Goal: Task Accomplishment & Management: Complete application form

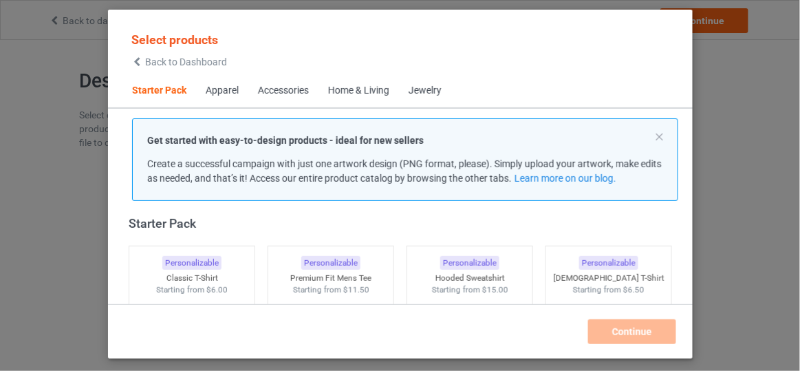
click at [202, 58] on span "Back to Dashboard" at bounding box center [186, 61] width 82 height 11
click at [344, 278] on div "Premium Fit Mens Tee" at bounding box center [331, 275] width 132 height 12
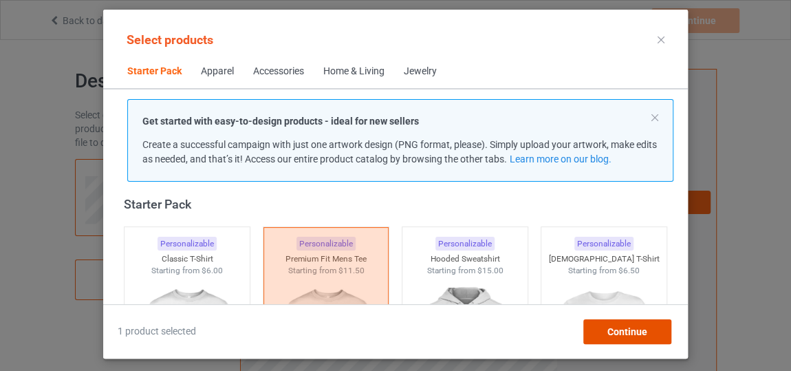
click at [642, 331] on span "Continue" at bounding box center [627, 331] width 40 height 11
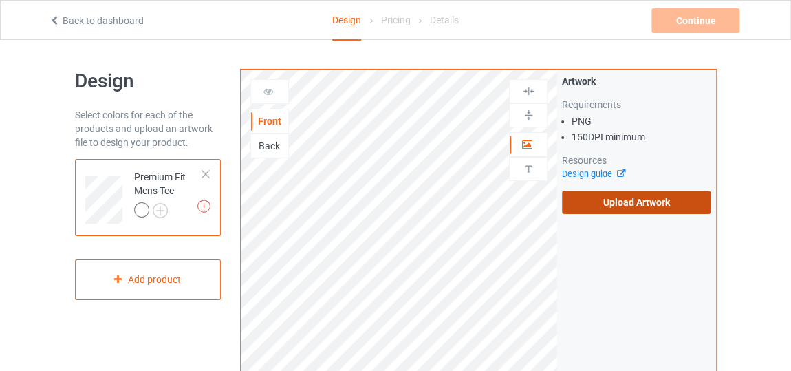
click at [596, 197] on label "Upload Artwork" at bounding box center [636, 201] width 149 height 23
click at [0, 0] on input "Upload Artwork" at bounding box center [0, 0] width 0 height 0
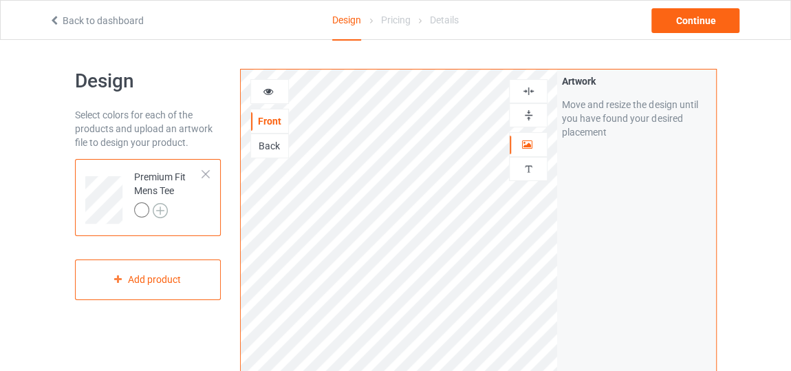
click at [160, 214] on img at bounding box center [160, 210] width 15 height 15
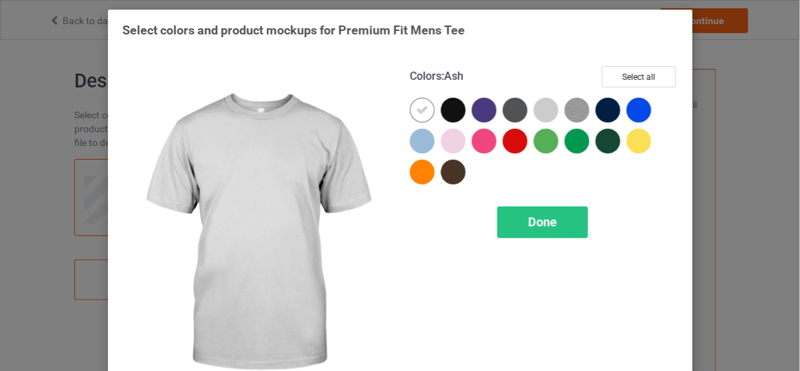
click at [534, 115] on div at bounding box center [546, 110] width 25 height 25
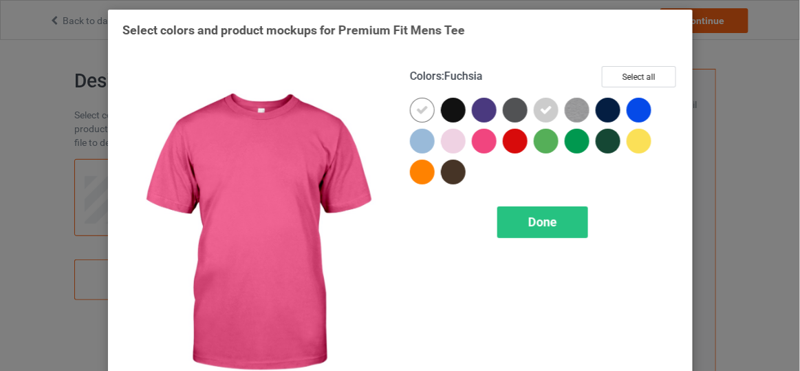
click at [479, 143] on div at bounding box center [484, 141] width 25 height 25
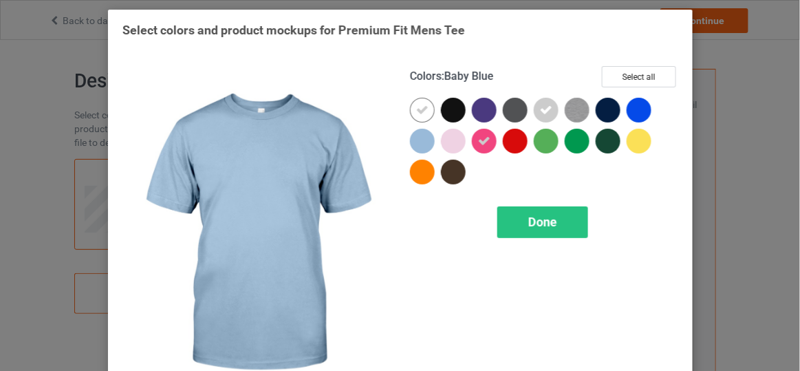
click at [421, 143] on div at bounding box center [422, 141] width 25 height 25
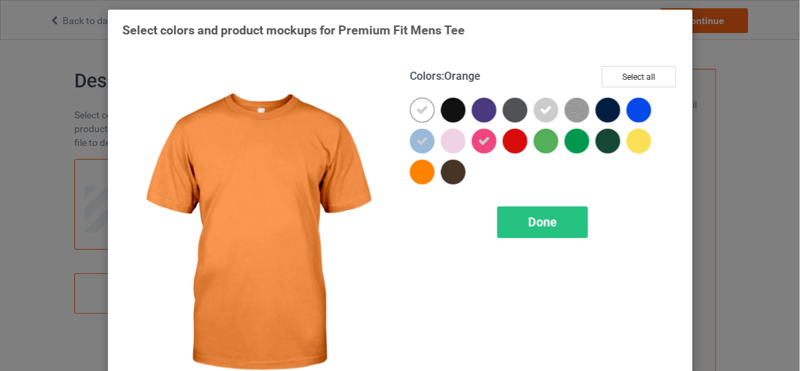
click at [411, 177] on div at bounding box center [422, 172] width 25 height 25
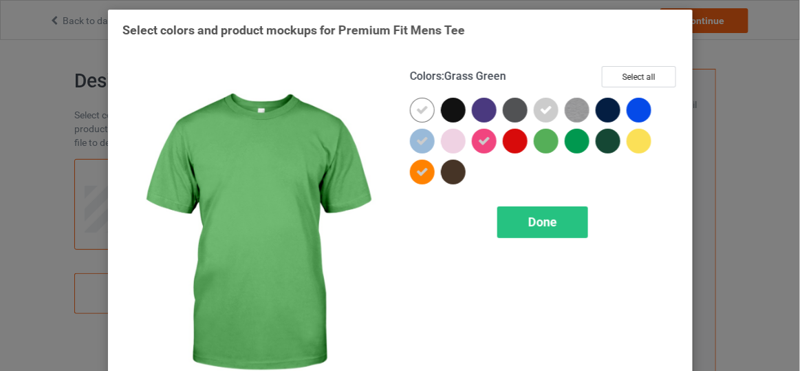
click at [542, 135] on div at bounding box center [546, 141] width 25 height 25
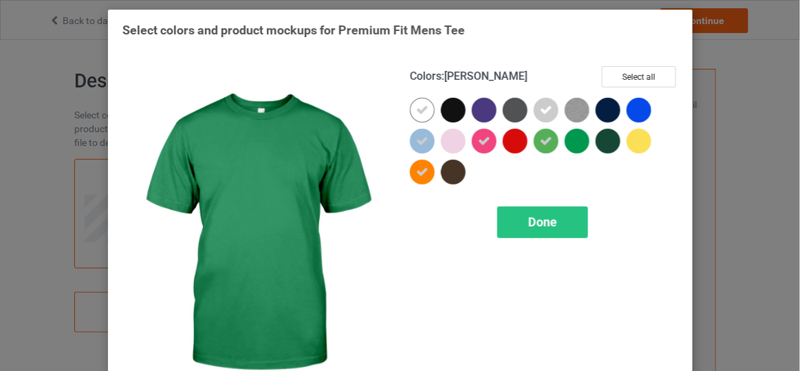
click at [577, 146] on div at bounding box center [576, 141] width 25 height 25
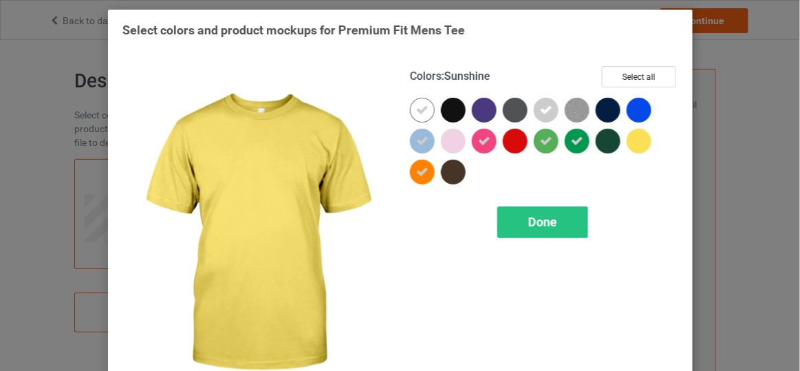
click at [629, 140] on div at bounding box center [638, 141] width 25 height 25
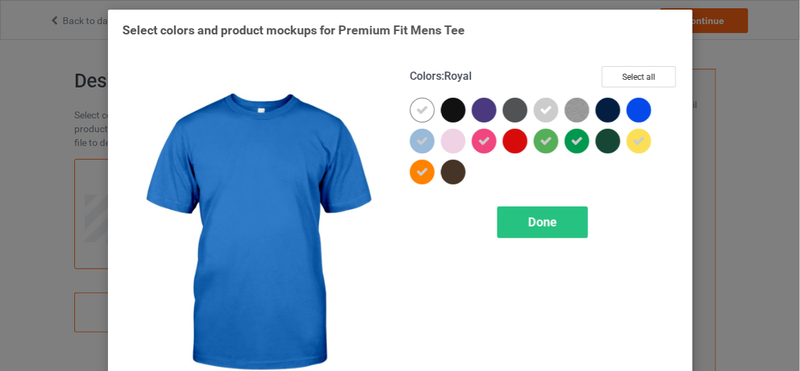
click at [632, 104] on div at bounding box center [638, 110] width 25 height 25
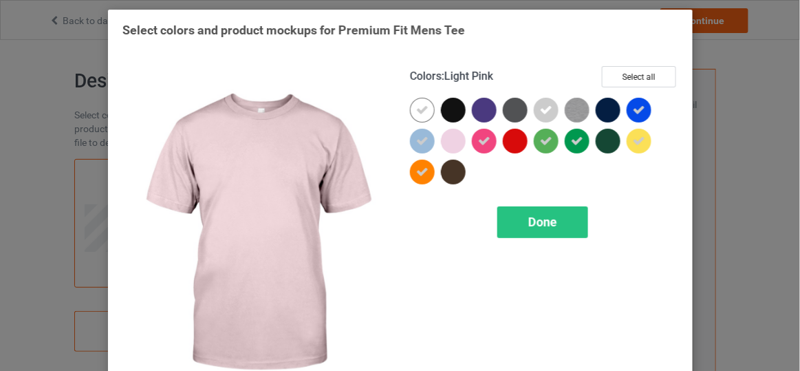
click at [450, 142] on div at bounding box center [453, 141] width 25 height 25
click at [562, 234] on div "Done" at bounding box center [541, 222] width 91 height 32
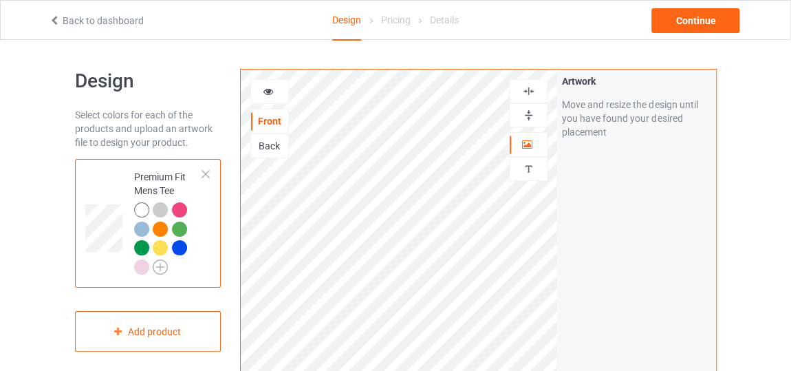
click at [164, 264] on img at bounding box center [160, 266] width 15 height 15
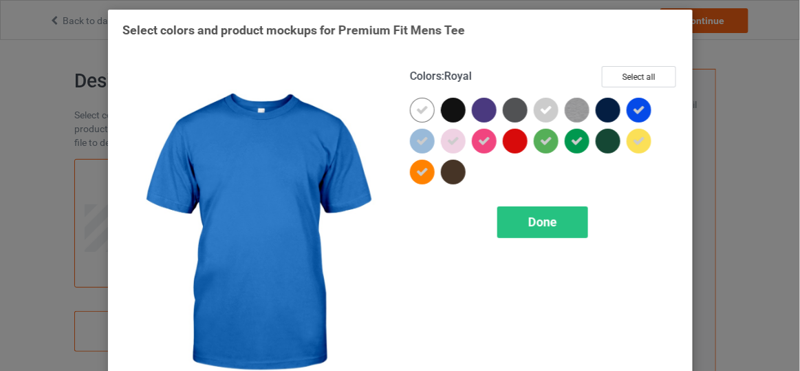
click at [633, 116] on icon at bounding box center [639, 110] width 12 height 12
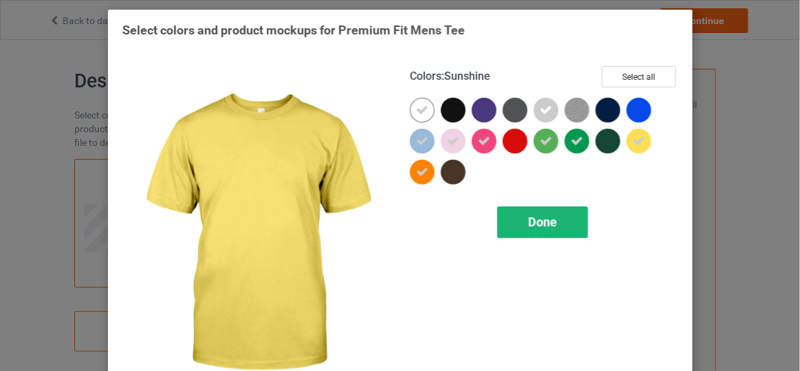
click at [563, 221] on div "Done" at bounding box center [541, 222] width 91 height 32
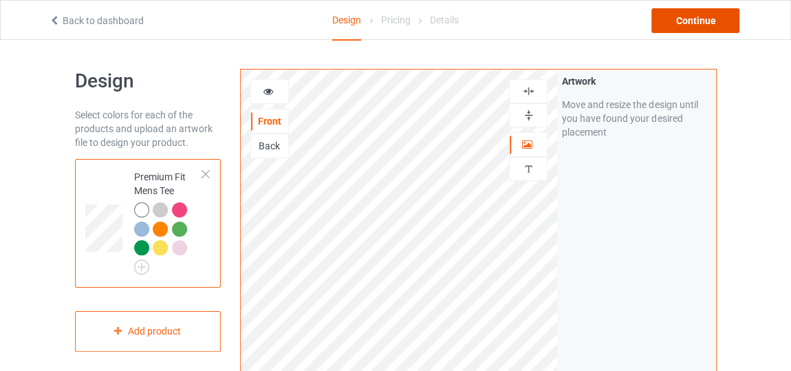
click at [674, 26] on div "Continue" at bounding box center [695, 20] width 88 height 25
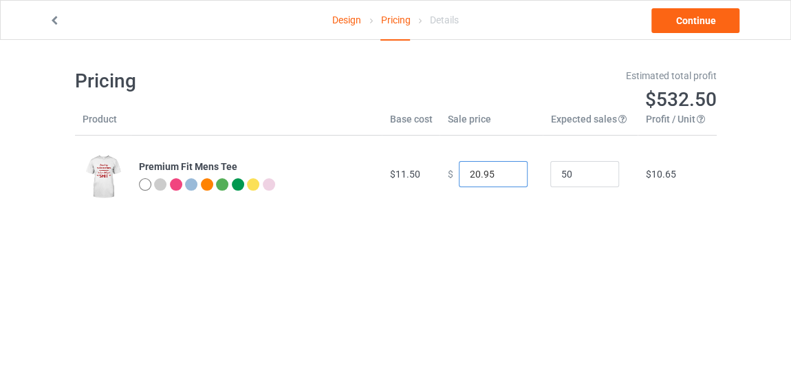
click at [502, 178] on input "20.95" at bounding box center [493, 174] width 69 height 26
click at [502, 178] on input "19.95" at bounding box center [493, 174] width 69 height 26
type input "18.95"
click at [502, 178] on input "18.95" at bounding box center [493, 174] width 69 height 26
click at [689, 25] on link "Continue" at bounding box center [695, 20] width 88 height 25
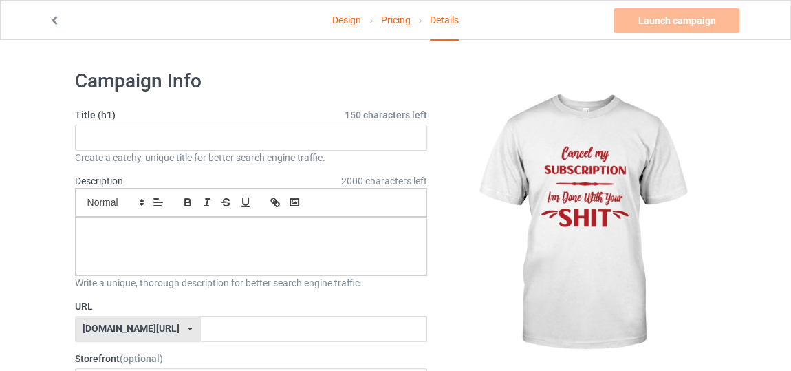
click at [310, 151] on div "Create a catchy, unique title for better search engine traffic." at bounding box center [251, 158] width 353 height 14
click at [331, 143] on input "text" at bounding box center [251, 137] width 353 height 26
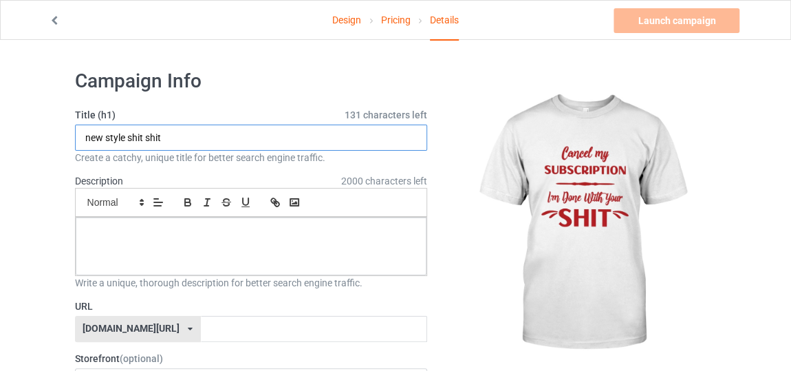
type input "new style shit shit"
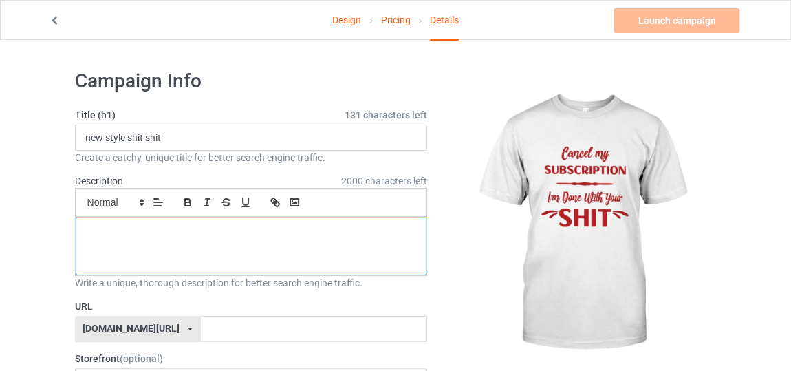
click at [272, 236] on p at bounding box center [251, 232] width 329 height 13
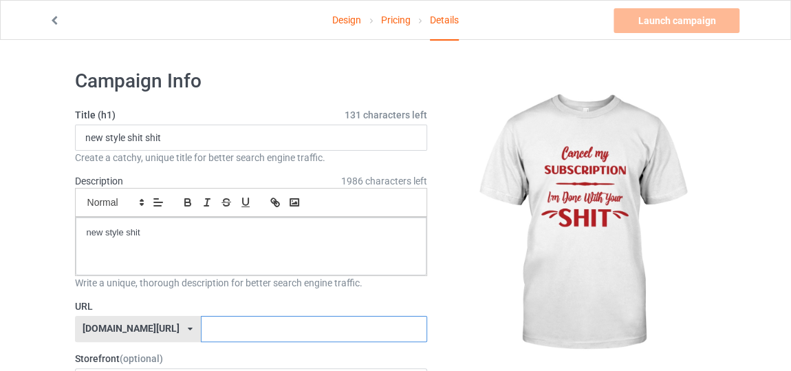
click at [222, 336] on input "text" at bounding box center [314, 329] width 226 height 26
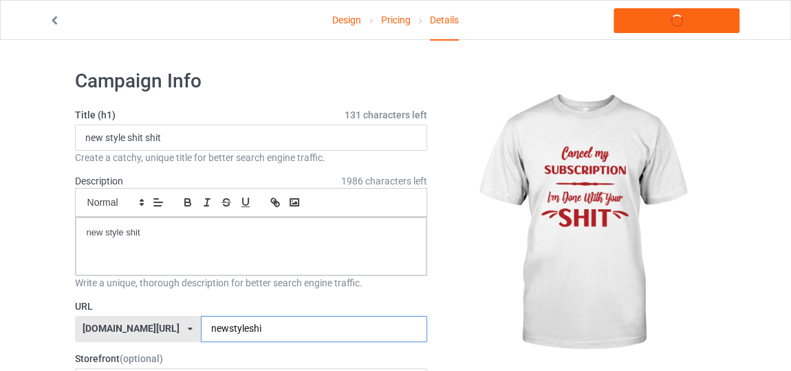
type input "newstyleshit"
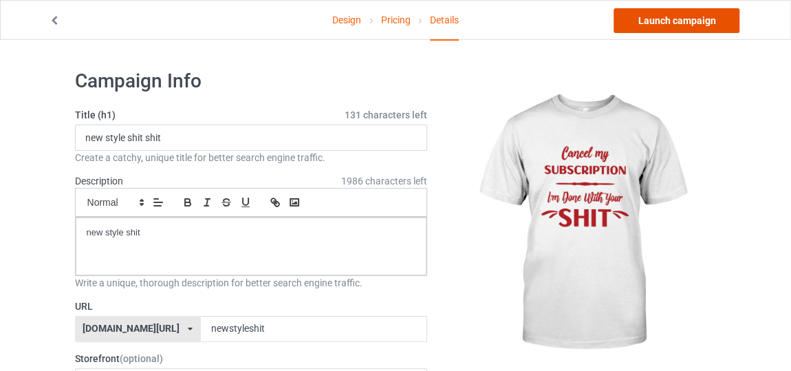
click at [650, 25] on link "Launch campaign" at bounding box center [676, 20] width 126 height 25
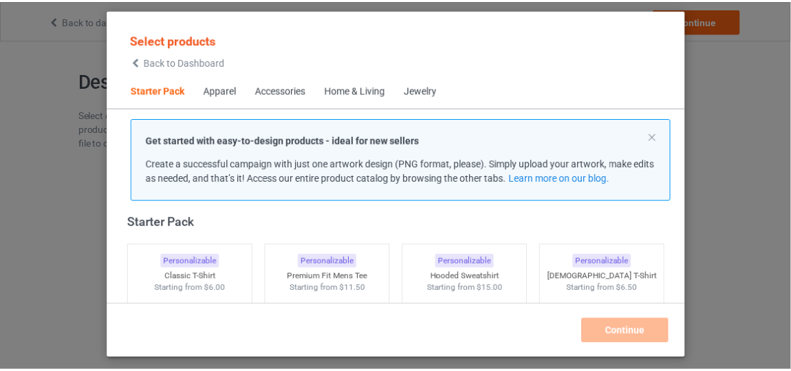
scroll to position [17, 0]
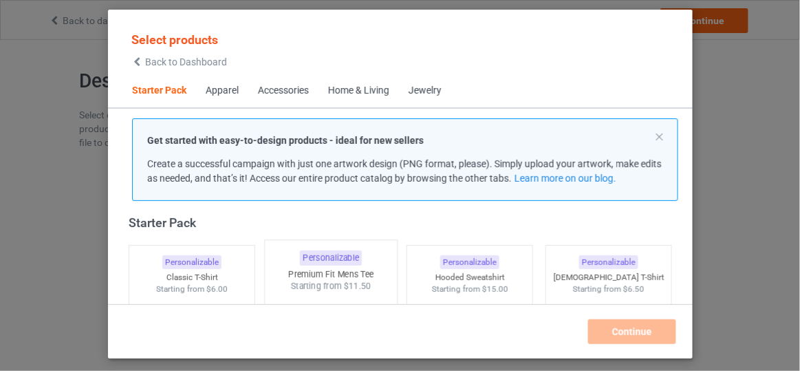
click at [370, 292] on img at bounding box center [329, 373] width 129 height 162
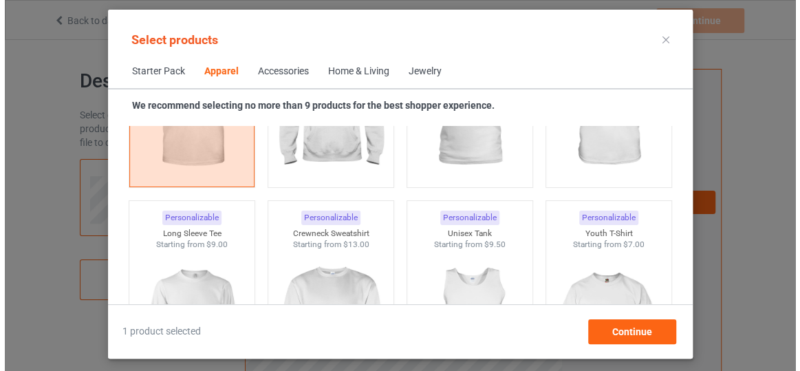
scroll to position [967, 0]
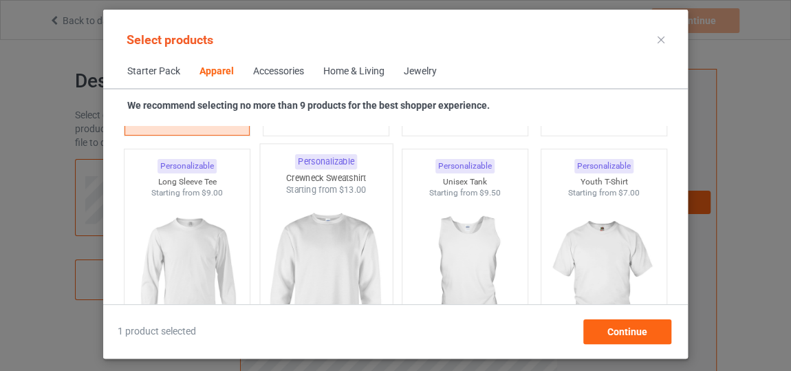
click at [351, 248] on img at bounding box center [325, 277] width 129 height 162
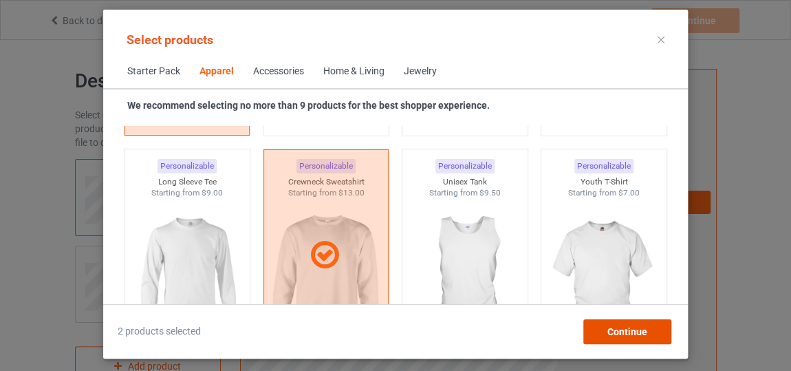
click at [606, 331] on div "Continue" at bounding box center [627, 331] width 88 height 25
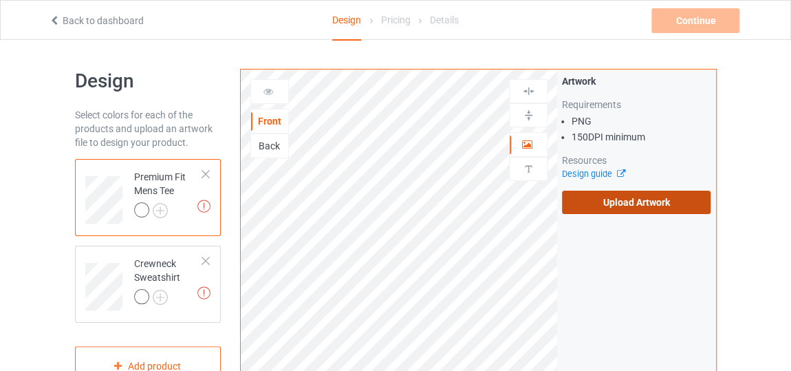
click at [615, 199] on label "Upload Artwork" at bounding box center [636, 201] width 149 height 23
click at [0, 0] on input "Upload Artwork" at bounding box center [0, 0] width 0 height 0
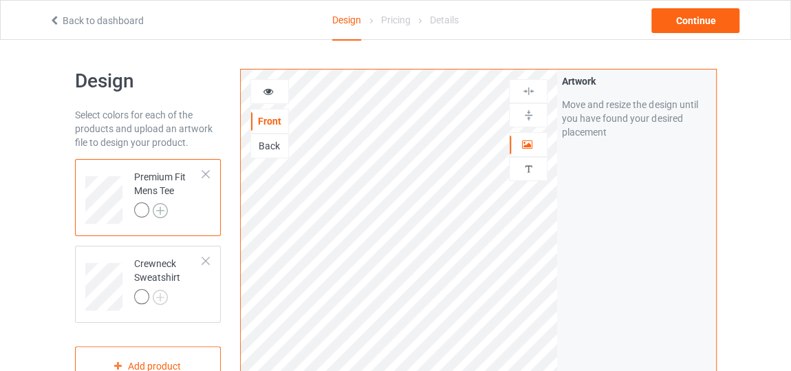
click at [164, 214] on img at bounding box center [160, 210] width 15 height 15
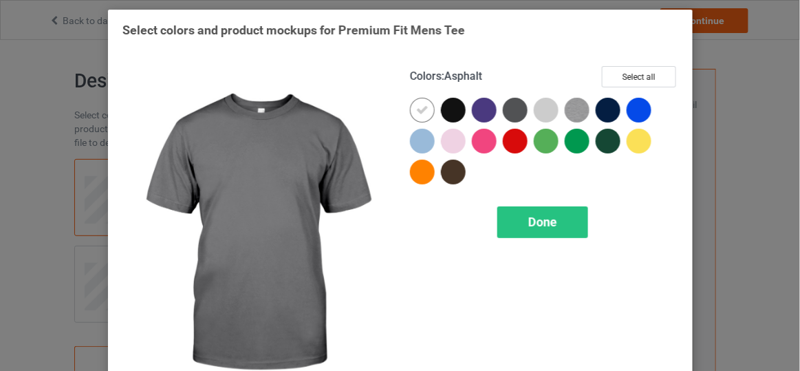
click at [513, 110] on div at bounding box center [515, 110] width 25 height 25
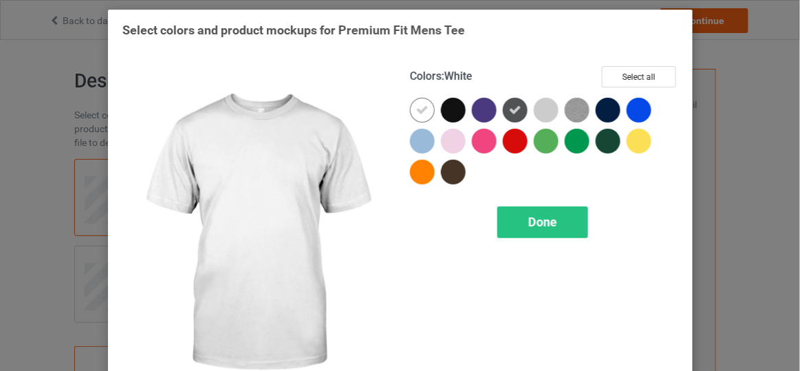
click at [421, 112] on icon at bounding box center [422, 110] width 12 height 12
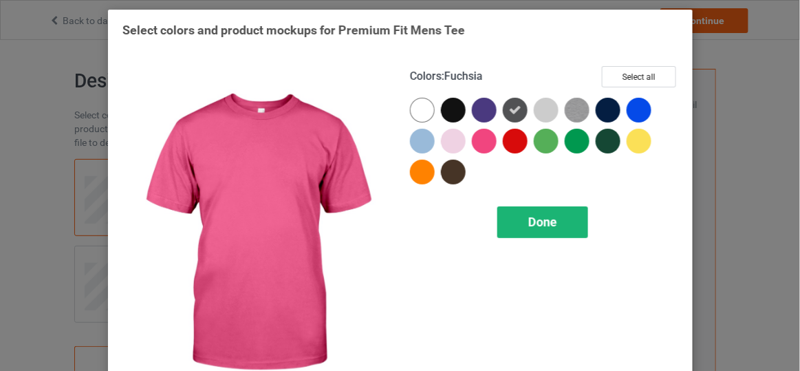
click at [552, 215] on div "Done" at bounding box center [541, 222] width 91 height 32
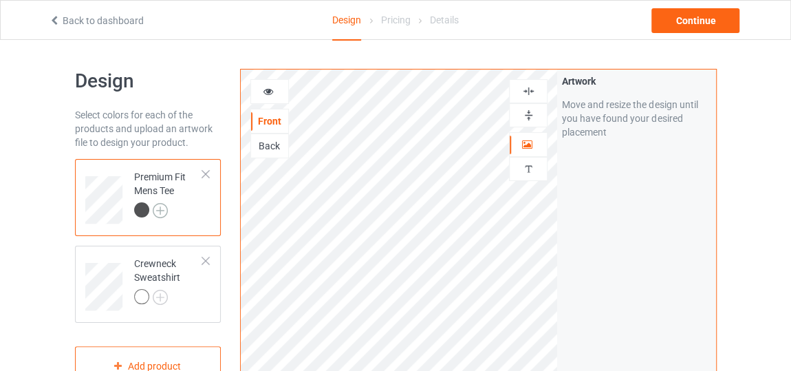
click at [160, 217] on img at bounding box center [160, 210] width 15 height 15
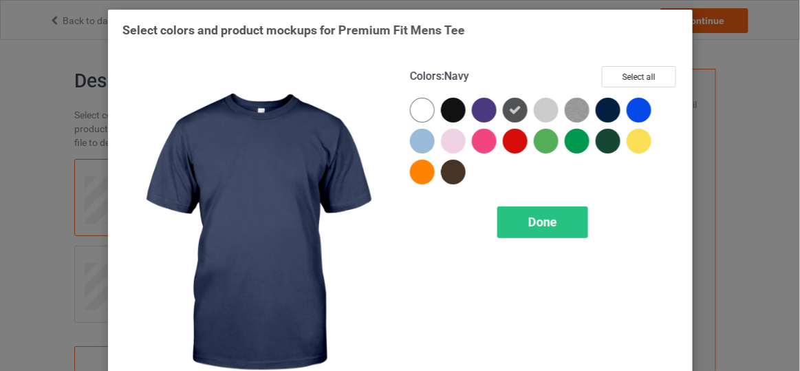
click at [600, 106] on div at bounding box center [607, 110] width 25 height 25
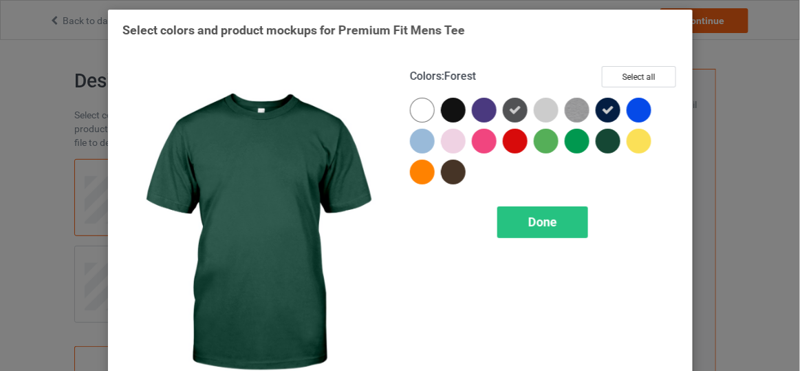
click at [600, 137] on div at bounding box center [607, 141] width 25 height 25
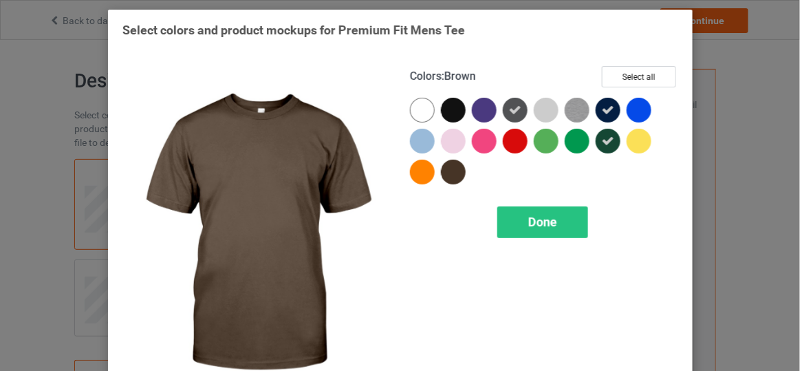
click at [448, 175] on div at bounding box center [453, 172] width 25 height 25
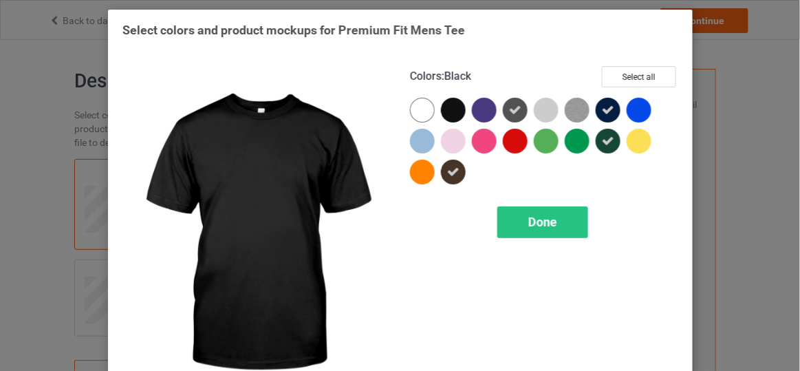
click at [454, 113] on div at bounding box center [453, 110] width 25 height 25
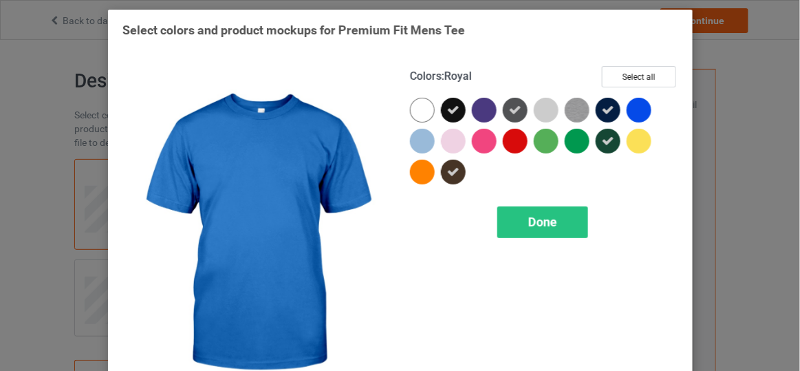
click at [627, 108] on div at bounding box center [638, 110] width 25 height 25
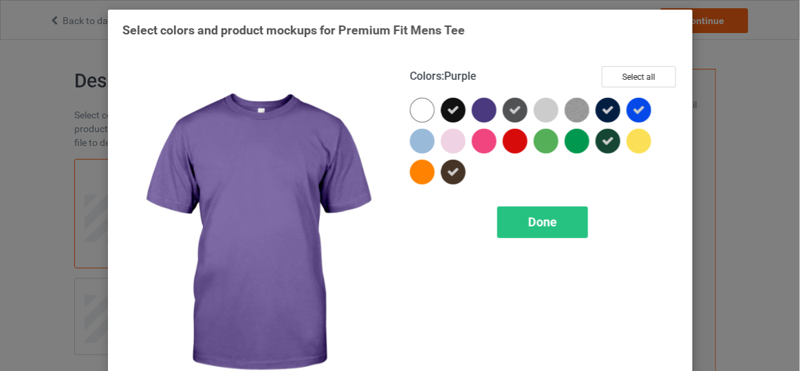
click at [479, 109] on div at bounding box center [484, 110] width 25 height 25
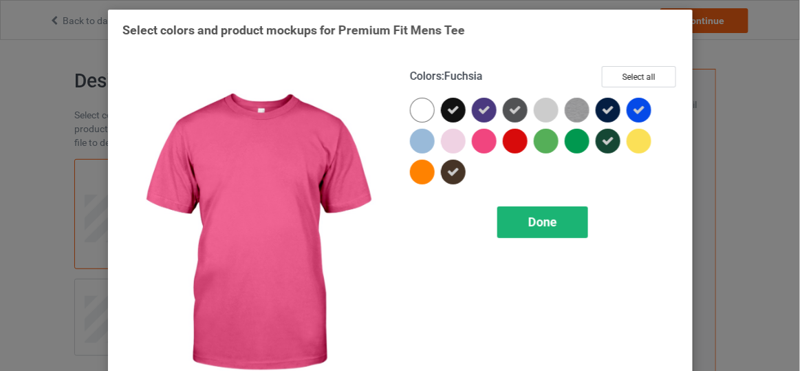
click at [545, 228] on span "Done" at bounding box center [541, 222] width 29 height 14
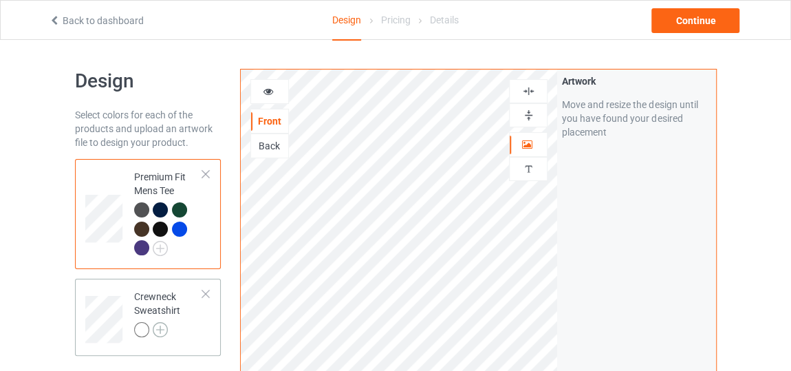
click at [164, 328] on img at bounding box center [160, 329] width 15 height 15
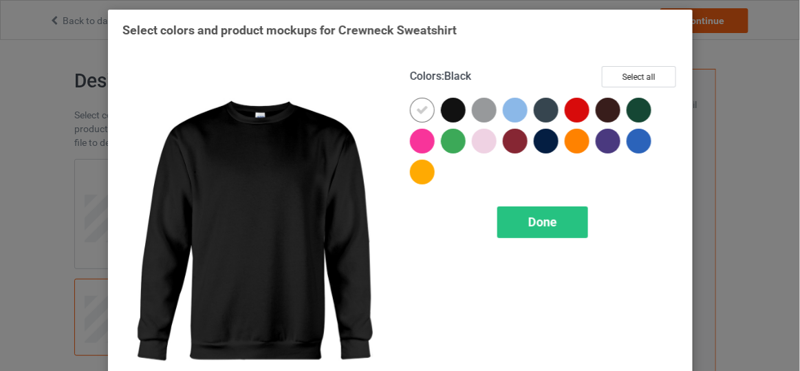
click at [450, 114] on div at bounding box center [453, 110] width 25 height 25
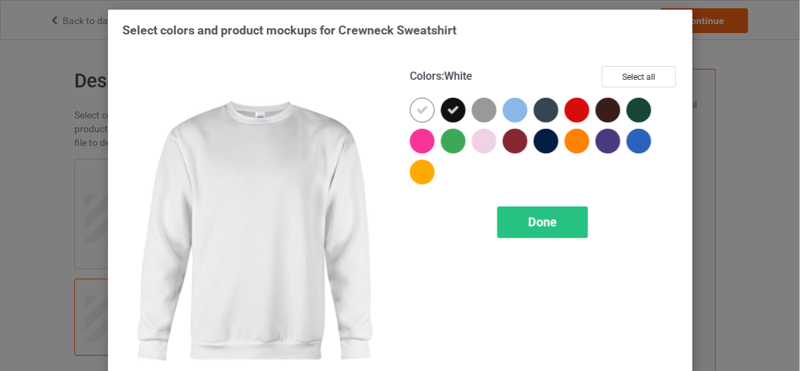
click at [429, 111] on div at bounding box center [425, 113] width 31 height 31
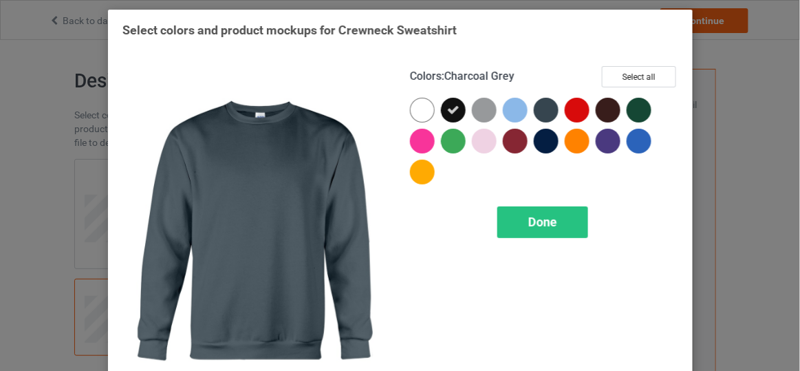
click at [550, 107] on div at bounding box center [546, 110] width 25 height 25
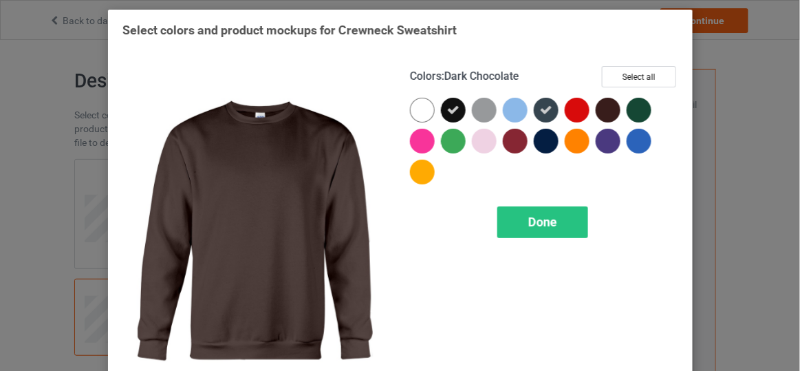
click at [599, 107] on div at bounding box center [607, 110] width 25 height 25
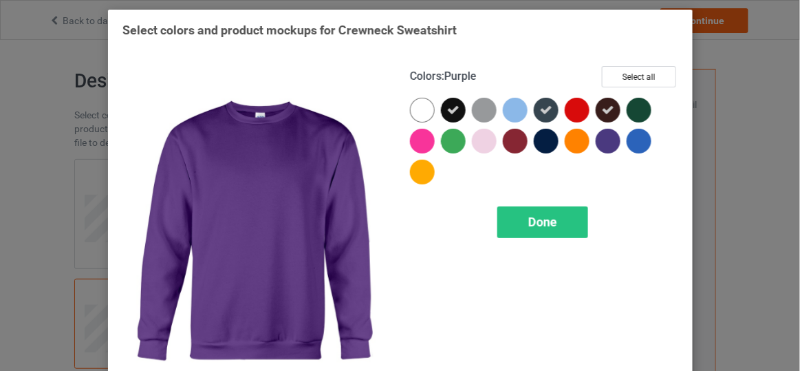
click at [606, 146] on div at bounding box center [607, 141] width 25 height 25
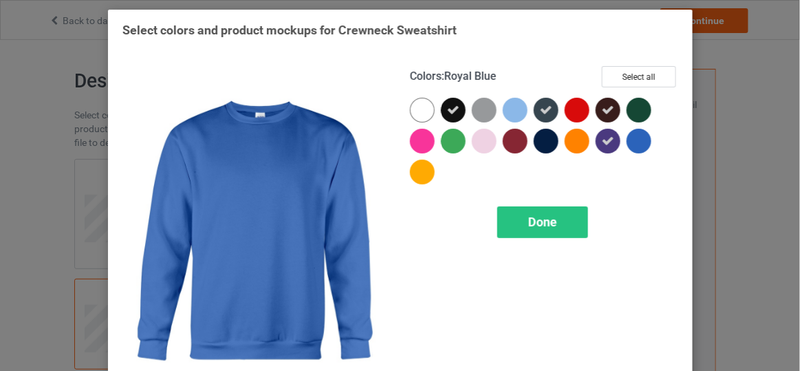
click at [637, 146] on div at bounding box center [638, 141] width 25 height 25
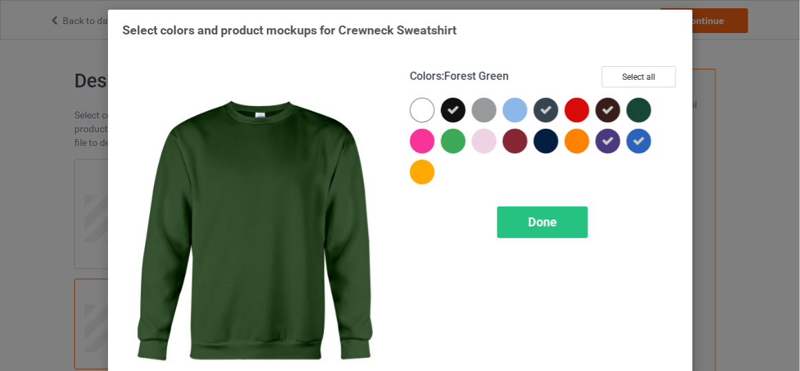
click at [635, 113] on div at bounding box center [638, 110] width 25 height 25
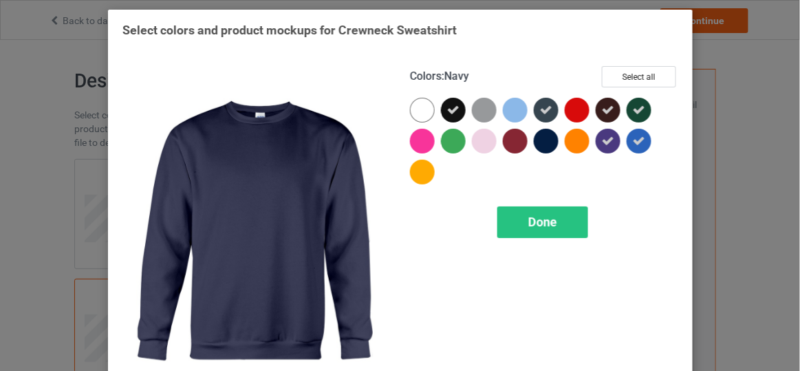
click at [534, 142] on div at bounding box center [546, 141] width 25 height 25
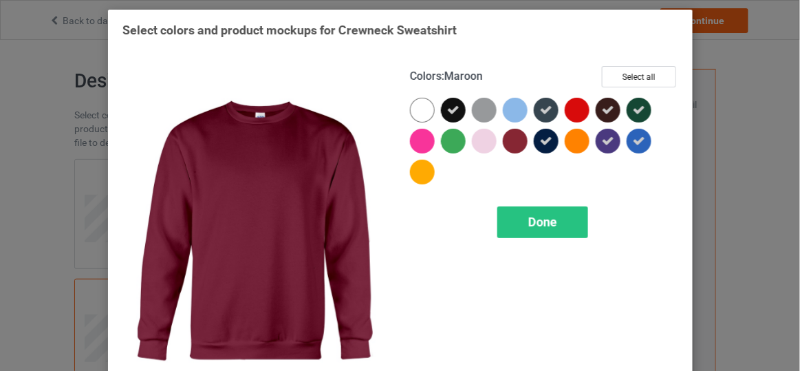
click at [514, 144] on div at bounding box center [515, 141] width 25 height 25
click at [520, 216] on div "Done" at bounding box center [541, 222] width 91 height 32
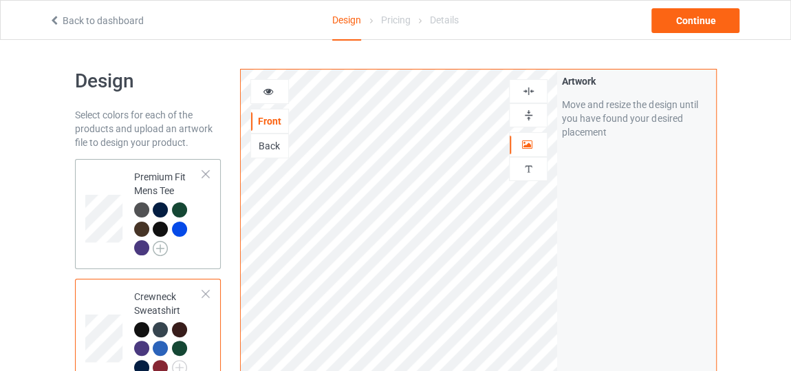
click at [159, 251] on img at bounding box center [160, 248] width 15 height 15
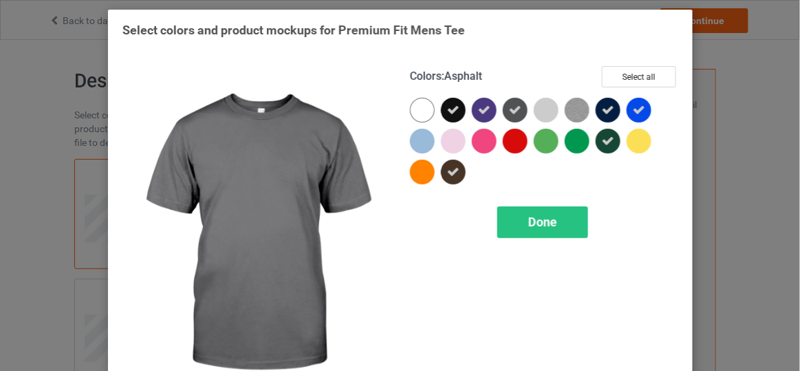
click at [507, 116] on div at bounding box center [515, 110] width 25 height 25
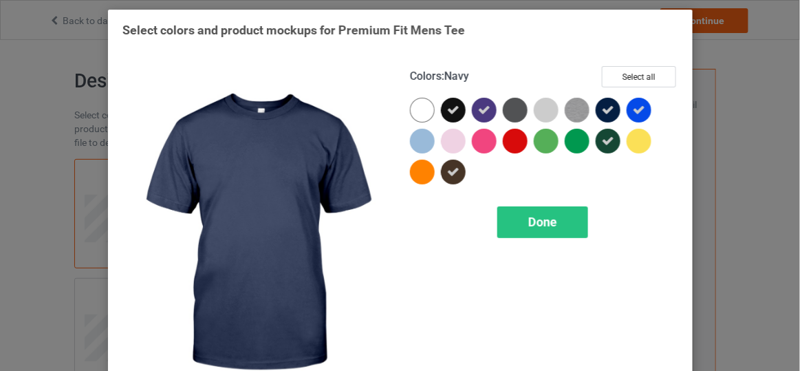
click at [614, 118] on div at bounding box center [610, 113] width 31 height 31
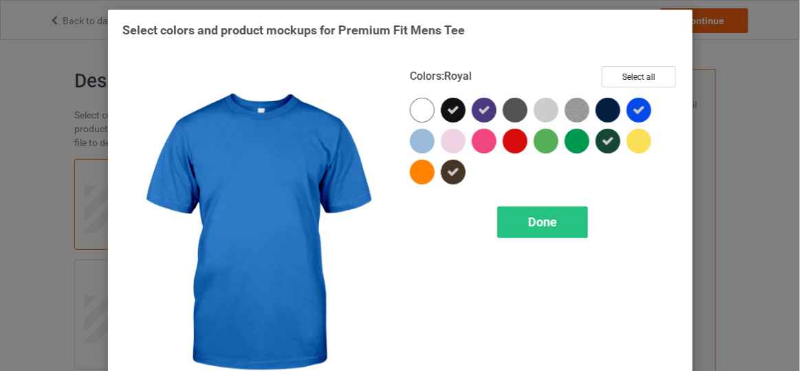
click at [636, 109] on icon at bounding box center [639, 110] width 12 height 12
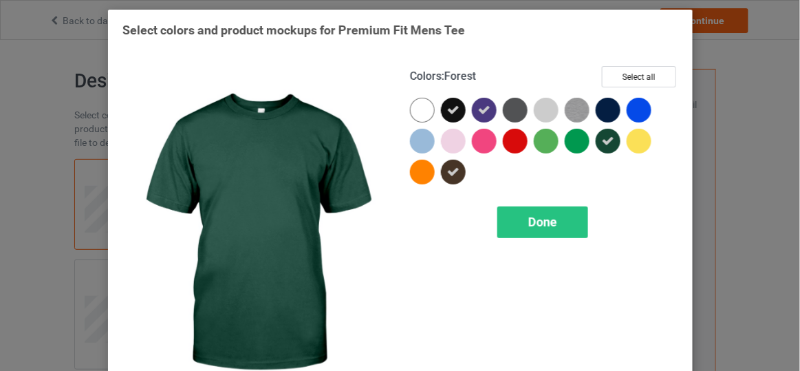
click at [604, 139] on icon at bounding box center [608, 141] width 12 height 12
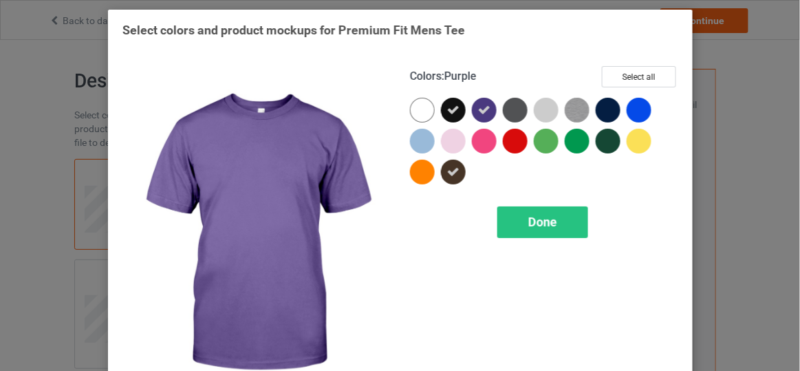
click at [478, 114] on icon at bounding box center [484, 110] width 12 height 12
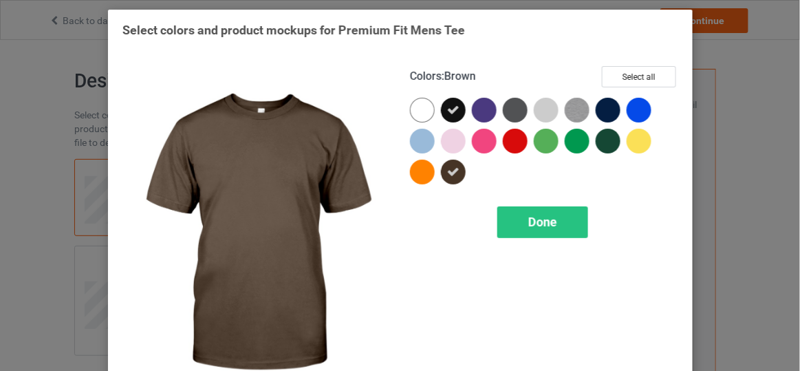
click at [447, 168] on icon at bounding box center [453, 172] width 12 height 12
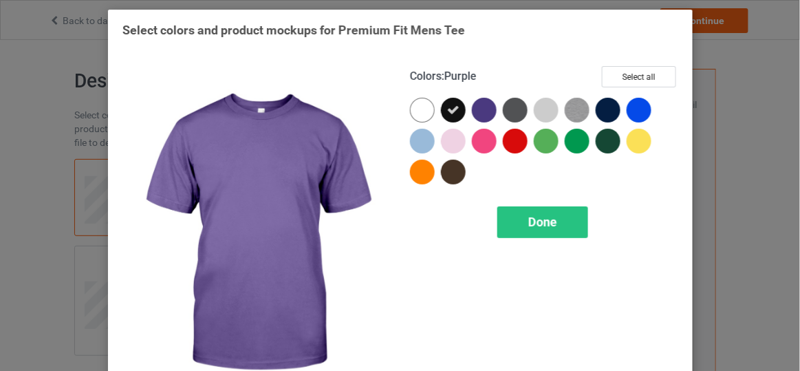
click at [480, 111] on div at bounding box center [484, 110] width 25 height 25
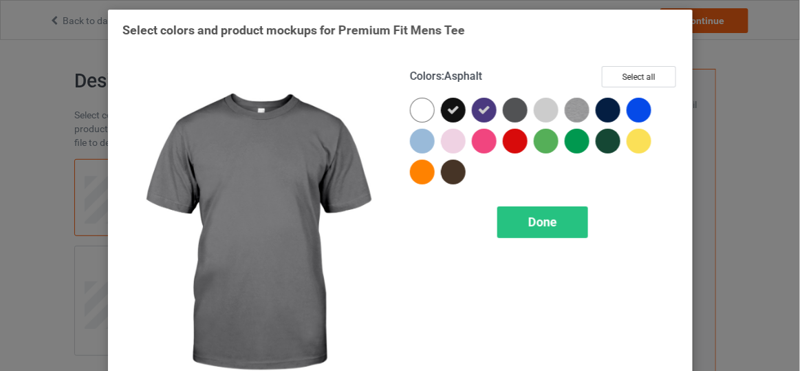
click at [505, 110] on div at bounding box center [515, 110] width 25 height 25
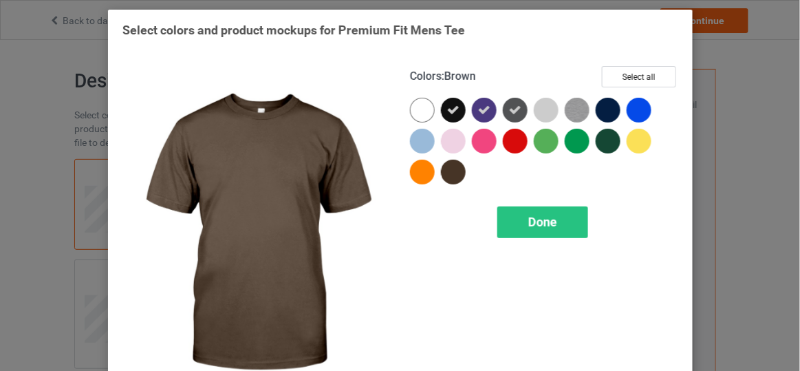
click at [452, 166] on div at bounding box center [453, 172] width 25 height 25
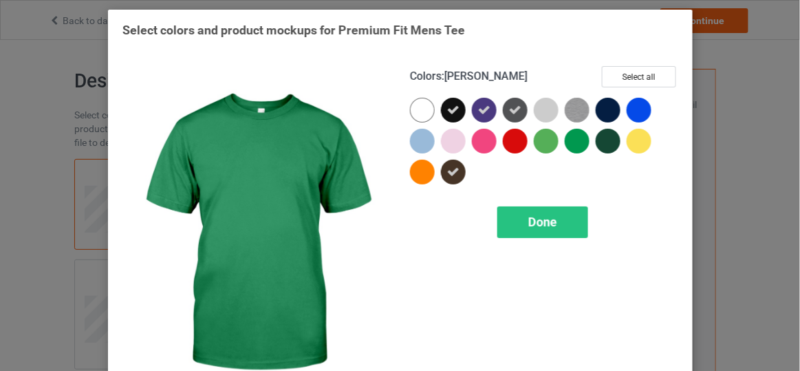
click at [574, 137] on div at bounding box center [576, 141] width 25 height 25
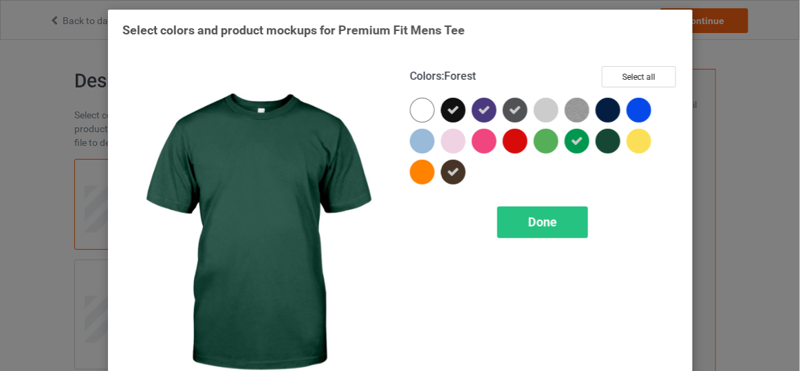
click at [595, 142] on div at bounding box center [607, 141] width 25 height 25
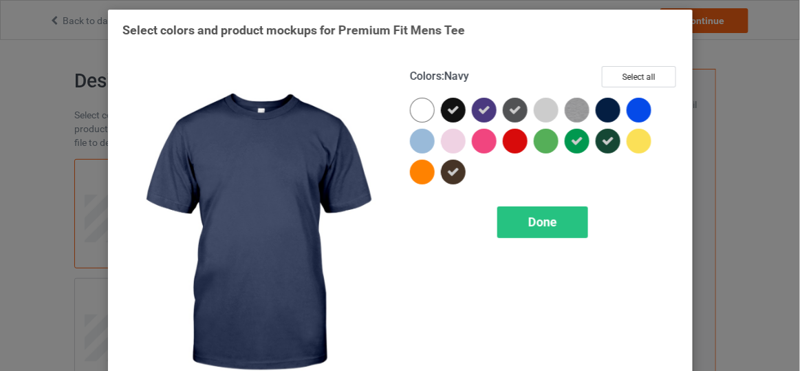
click at [602, 112] on div at bounding box center [607, 110] width 25 height 25
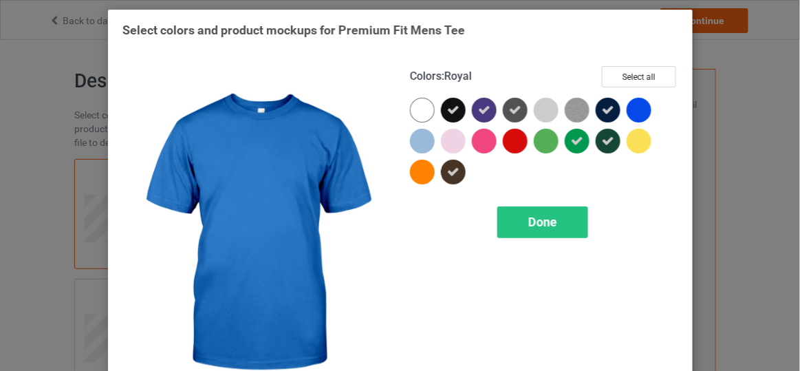
click at [632, 111] on div at bounding box center [638, 110] width 25 height 25
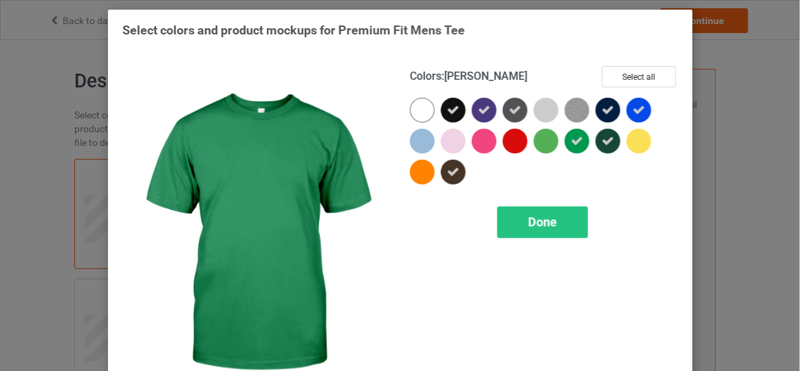
click at [571, 143] on icon at bounding box center [577, 141] width 12 height 12
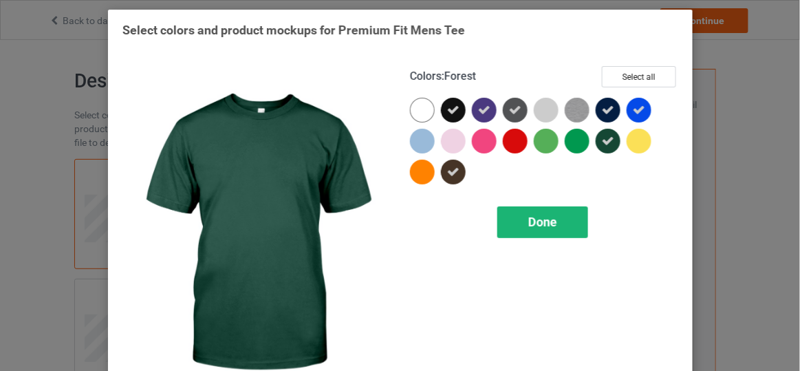
click at [538, 232] on div "Done" at bounding box center [541, 222] width 91 height 32
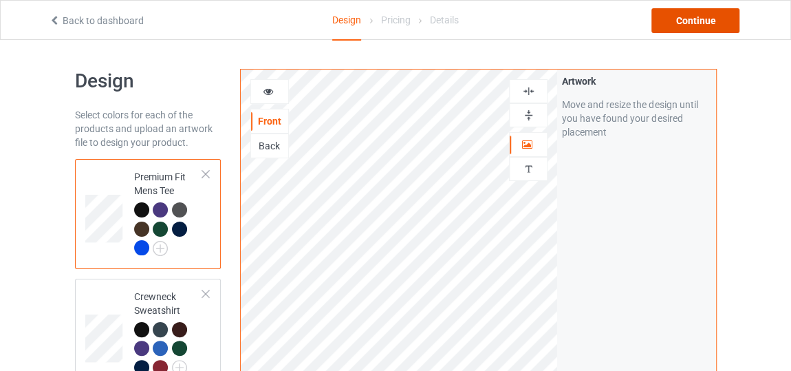
click at [685, 19] on div "Continue" at bounding box center [695, 20] width 88 height 25
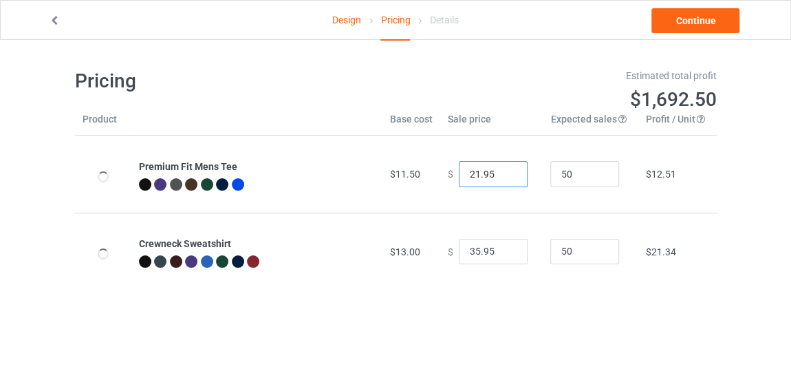
click at [501, 177] on input "21.95" at bounding box center [493, 174] width 69 height 26
click at [501, 177] on input "20.95" at bounding box center [493, 174] width 69 height 26
click at [501, 177] on input "19.95" at bounding box center [493, 174] width 69 height 26
type input "18.95"
click at [501, 177] on input "18.95" at bounding box center [493, 174] width 69 height 26
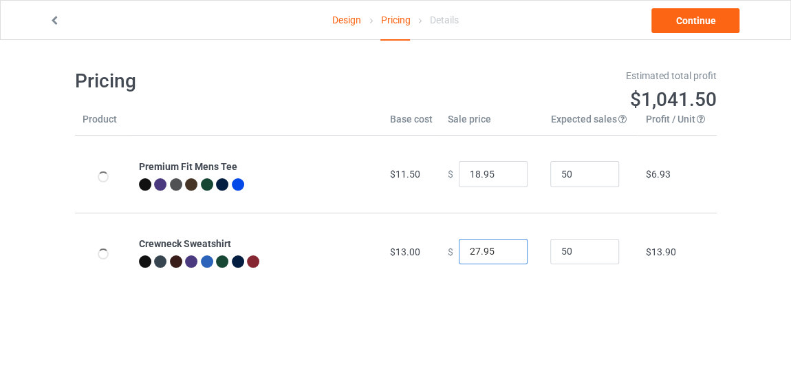
click at [502, 254] on input "27.95" at bounding box center [493, 252] width 69 height 26
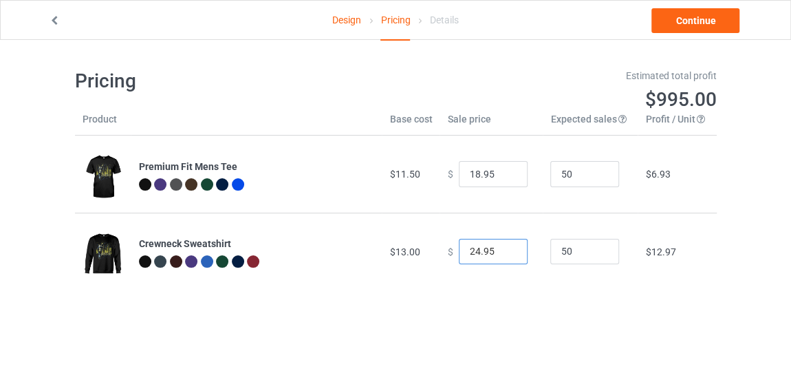
type input "23.95"
click at [502, 254] on input "23.95" at bounding box center [493, 252] width 69 height 26
click at [674, 21] on link "Continue" at bounding box center [695, 20] width 88 height 25
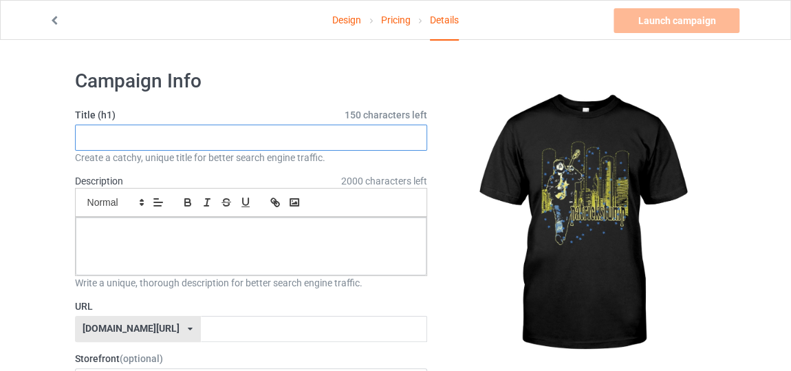
click at [370, 138] on input "text" at bounding box center [251, 137] width 353 height 26
type input "new style ghuitar city"
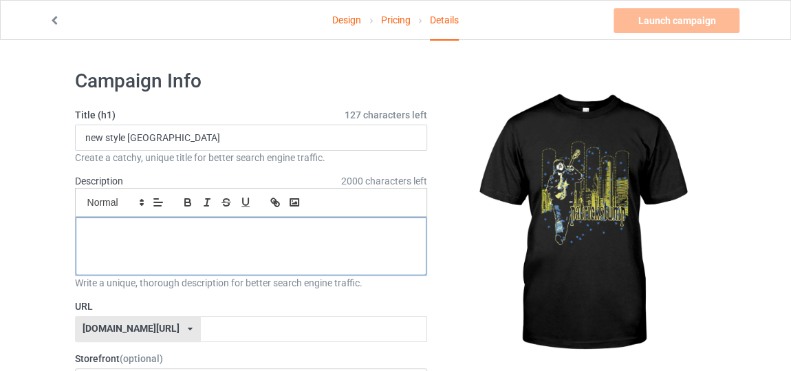
click at [268, 247] on div at bounding box center [251, 246] width 351 height 58
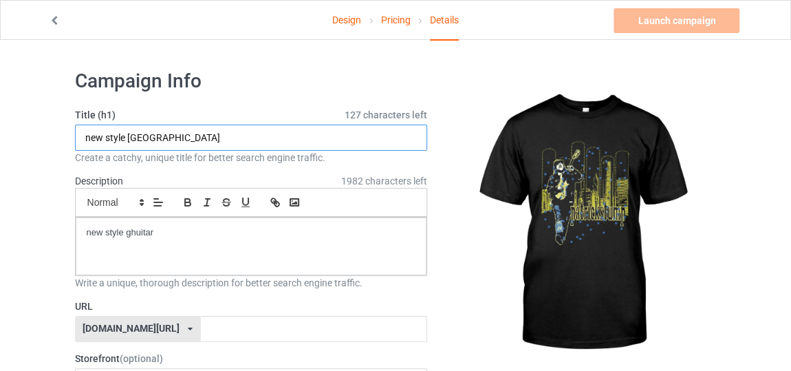
click at [236, 138] on input "new style ghuitar city" at bounding box center [251, 137] width 353 height 26
type input "new style ghuitar"
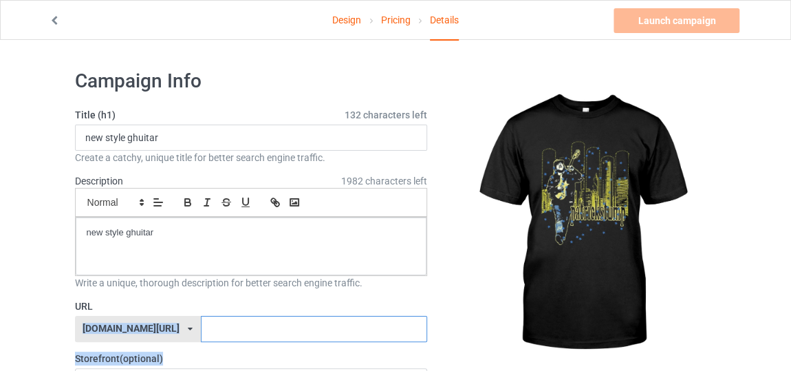
click at [205, 332] on input "text" at bounding box center [314, 329] width 226 height 26
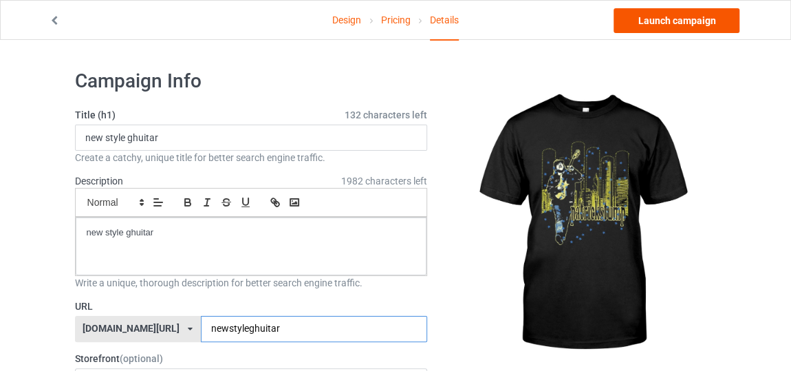
type input "newstyleghuitar"
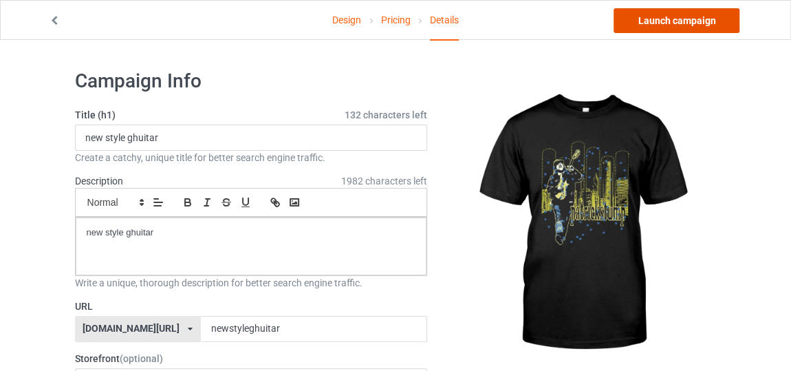
click at [672, 22] on link "Launch campaign" at bounding box center [676, 20] width 126 height 25
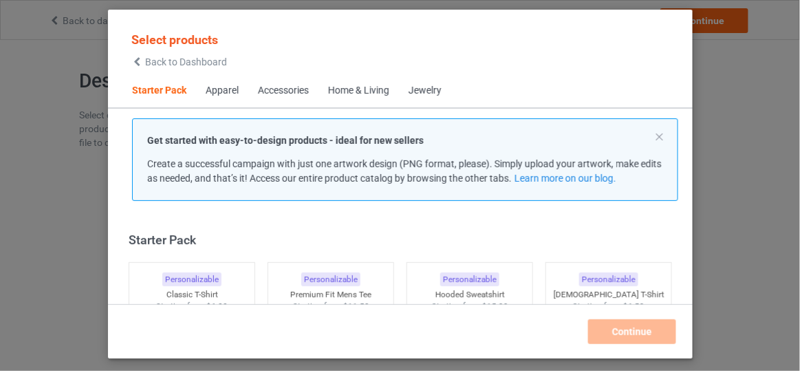
scroll to position [17, 0]
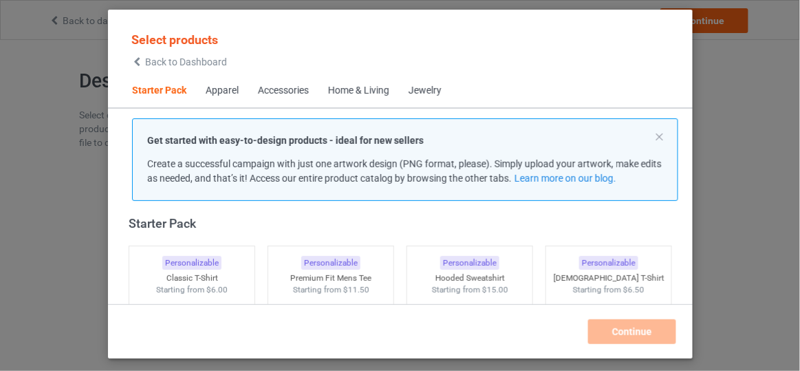
click at [186, 67] on span "Back to Dashboard" at bounding box center [186, 61] width 82 height 11
